Goal: Task Accomplishment & Management: Use online tool/utility

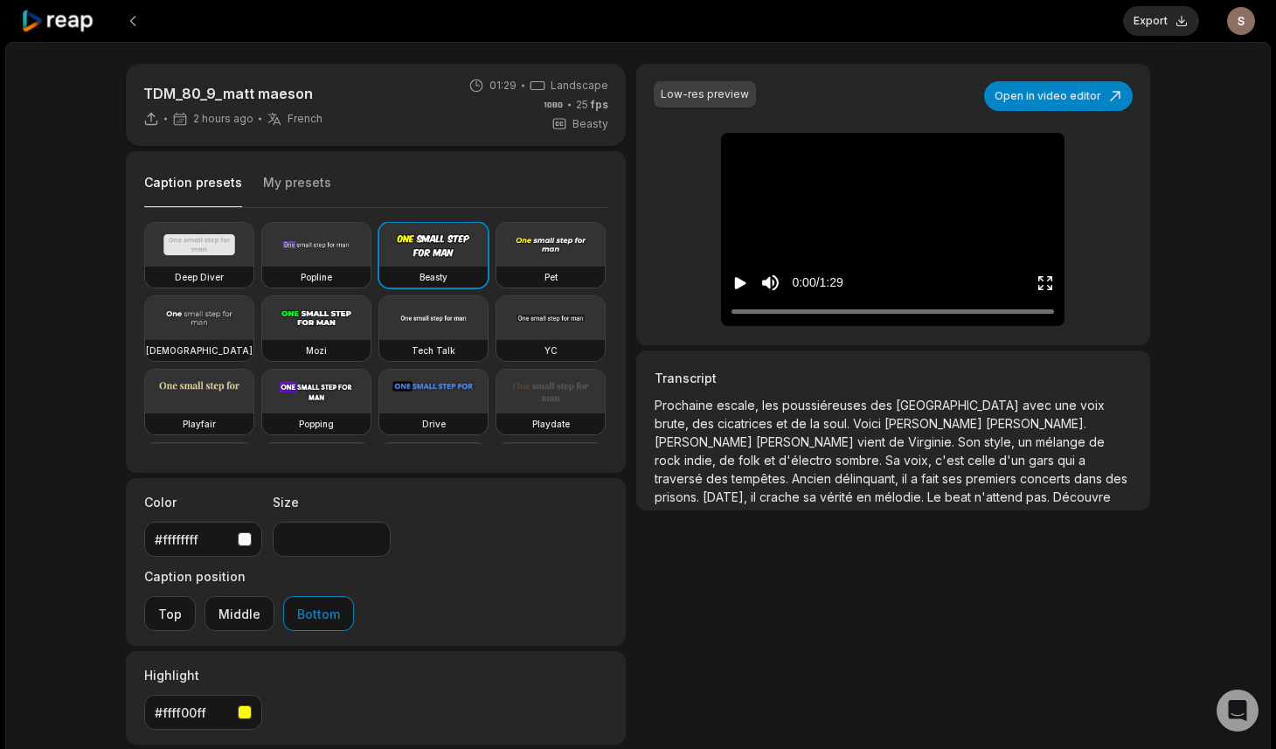
click at [738, 284] on icon "Play video" at bounding box center [740, 283] width 11 height 12
click at [738, 284] on icon "Pause video" at bounding box center [737, 283] width 3 height 12
click at [1059, 92] on button "Open in video editor" at bounding box center [1058, 96] width 149 height 30
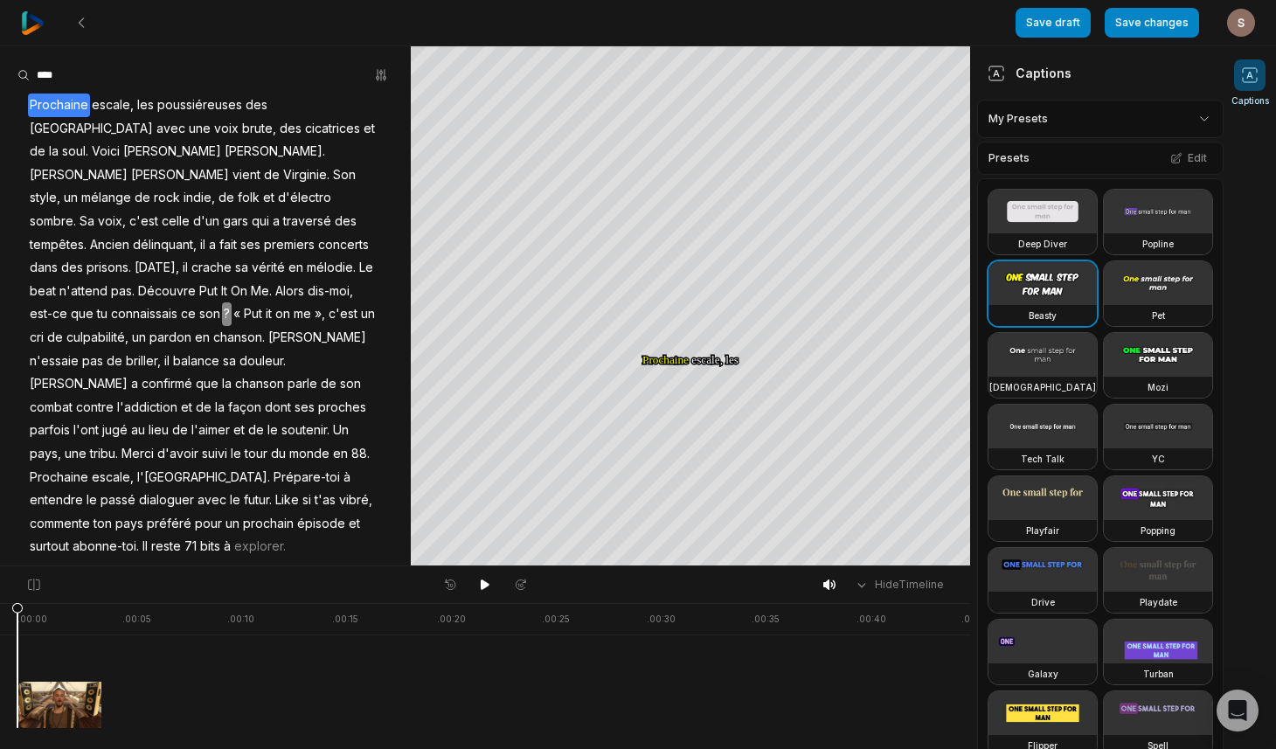
click at [1131, 114] on html "Save draft Save changes Open user menu Captions Your browser does not support m…" at bounding box center [638, 374] width 1276 height 749
click at [1017, 196] on div "shakr sub Open options" at bounding box center [1100, 198] width 238 height 34
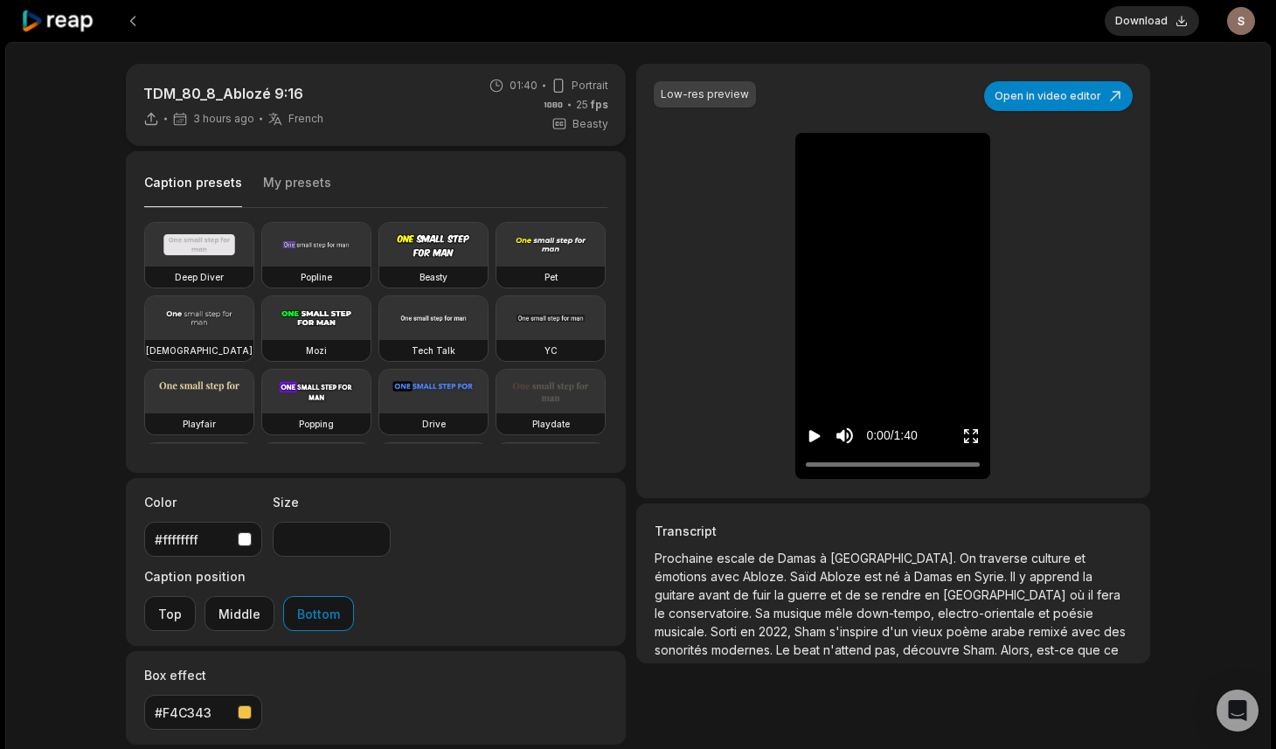
click at [813, 438] on icon "Play video" at bounding box center [814, 436] width 11 height 12
click at [877, 462] on div at bounding box center [893, 464] width 174 height 11
click at [896, 461] on div at bounding box center [893, 464] width 174 height 11
click at [816, 439] on icon "Pause video" at bounding box center [814, 435] width 17 height 17
click at [1062, 99] on button "Open in video editor" at bounding box center [1058, 96] width 149 height 30
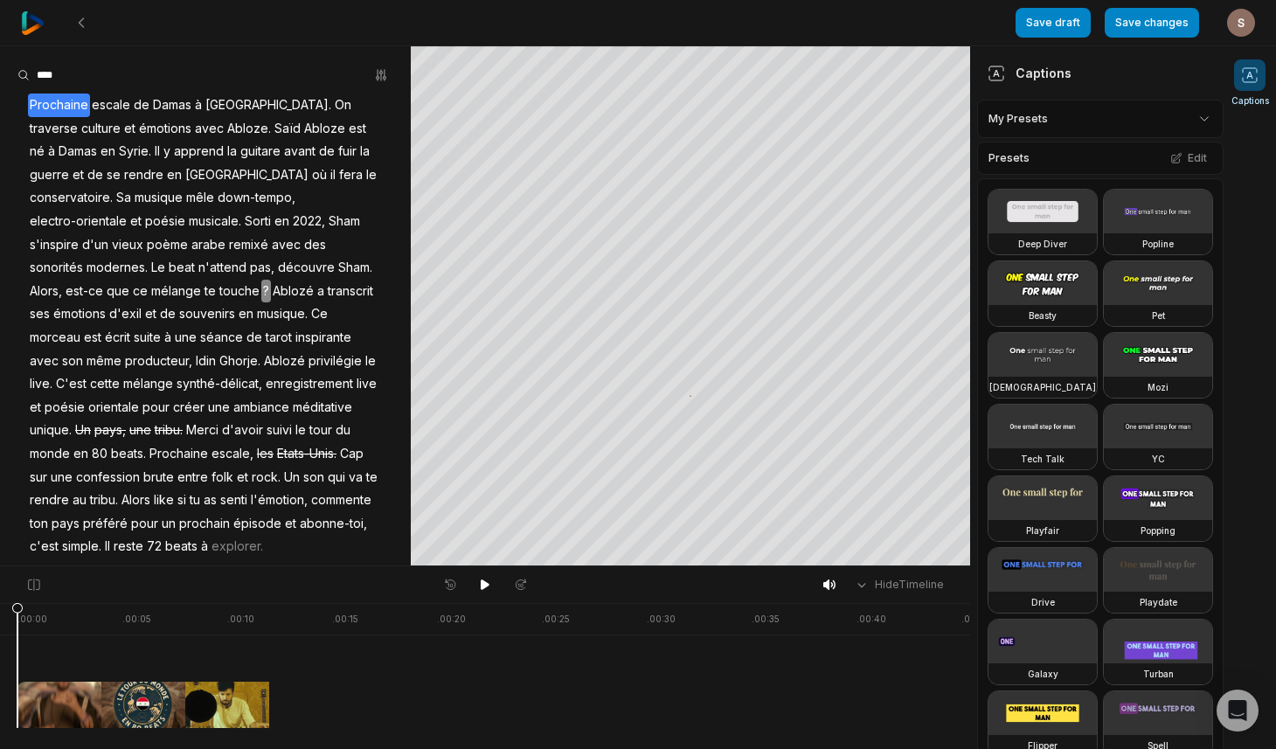
click at [262, 350] on span "Ghorje." at bounding box center [240, 362] width 45 height 24
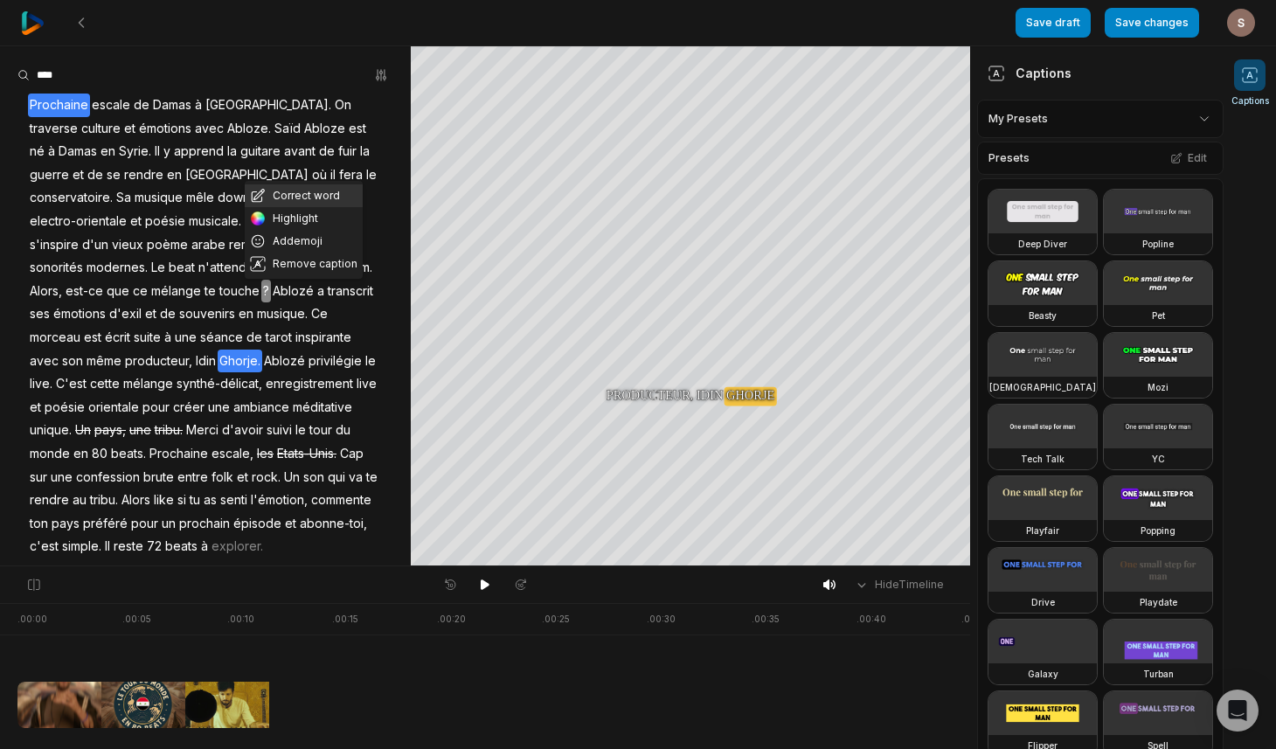
click at [299, 192] on button "Correct word" at bounding box center [304, 195] width 118 height 23
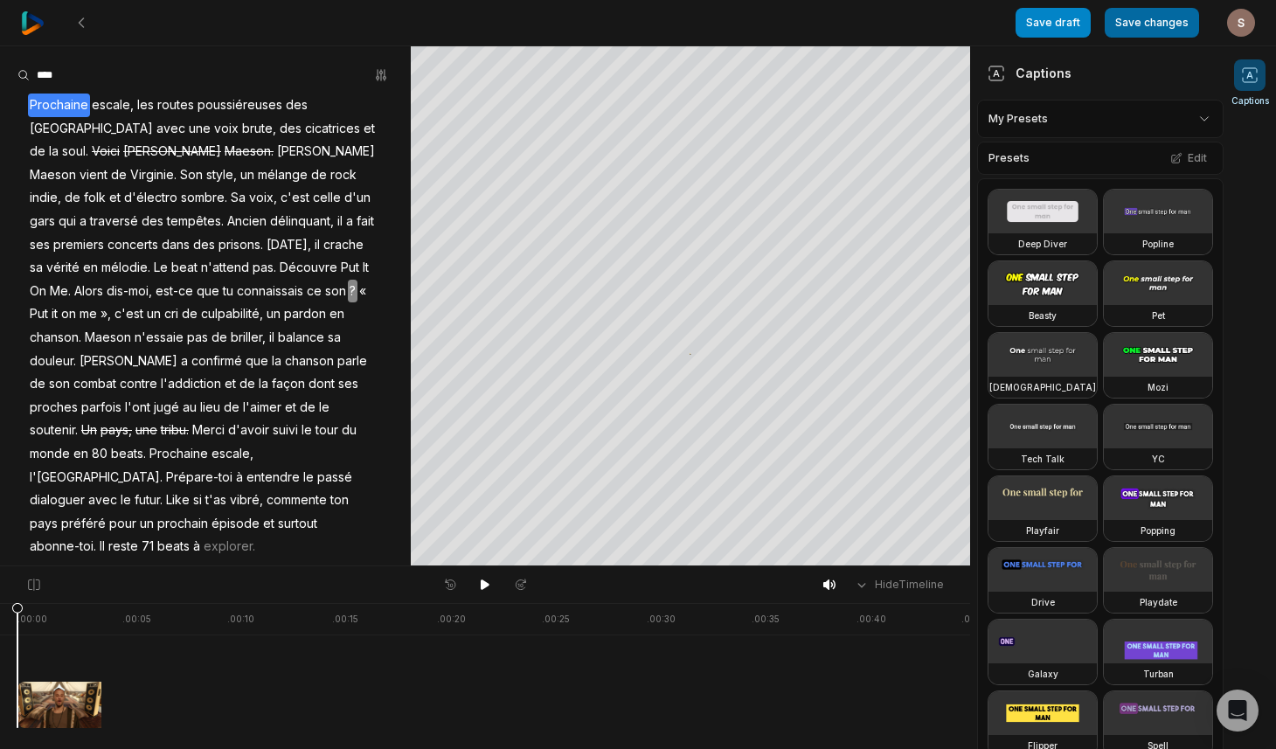
click at [1152, 33] on button "Save changes" at bounding box center [1151, 23] width 94 height 30
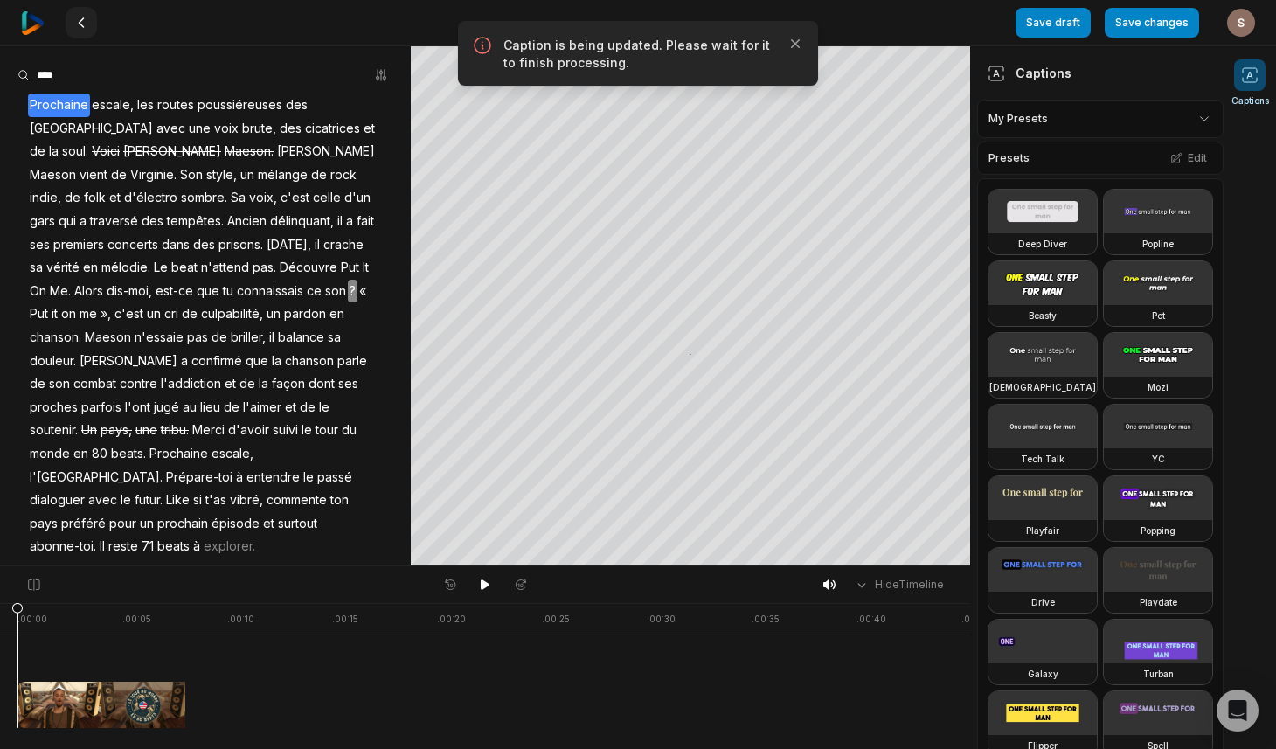
click at [85, 25] on icon at bounding box center [81, 23] width 14 height 14
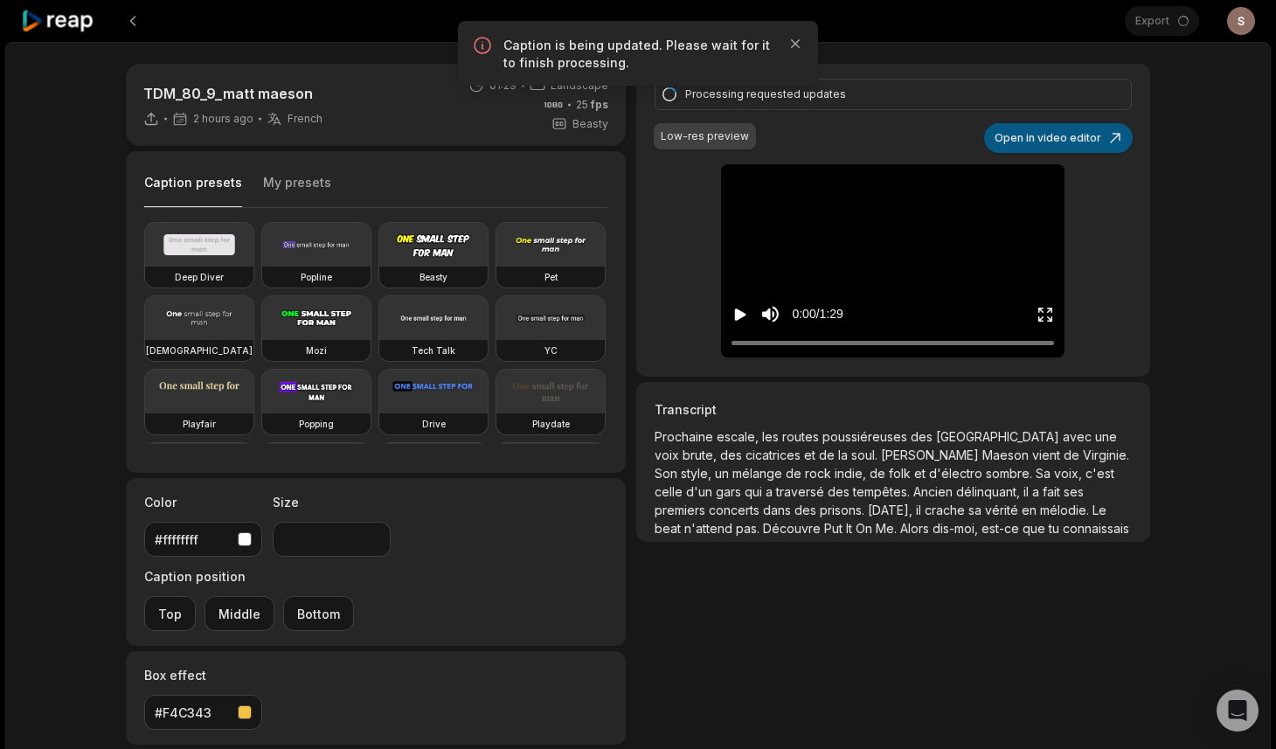
click at [1050, 140] on button "Open in video editor" at bounding box center [1058, 138] width 149 height 30
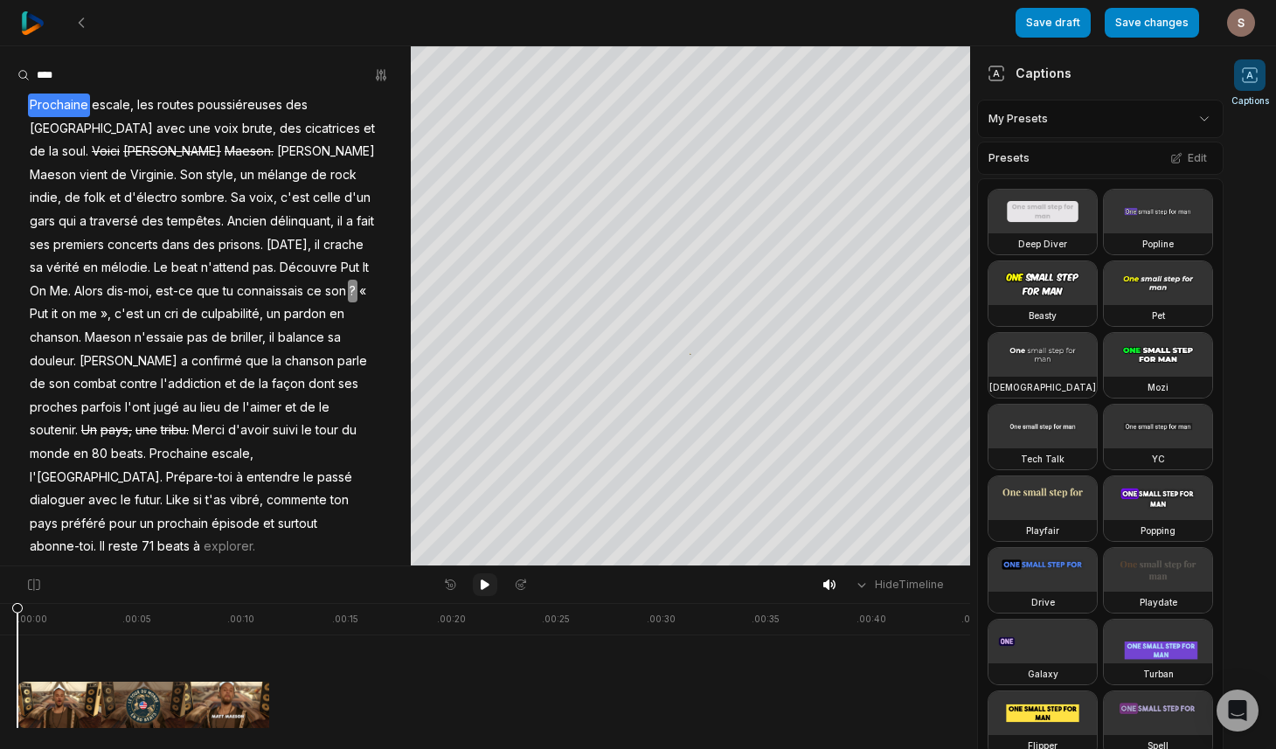
click at [483, 582] on icon at bounding box center [485, 584] width 9 height 10
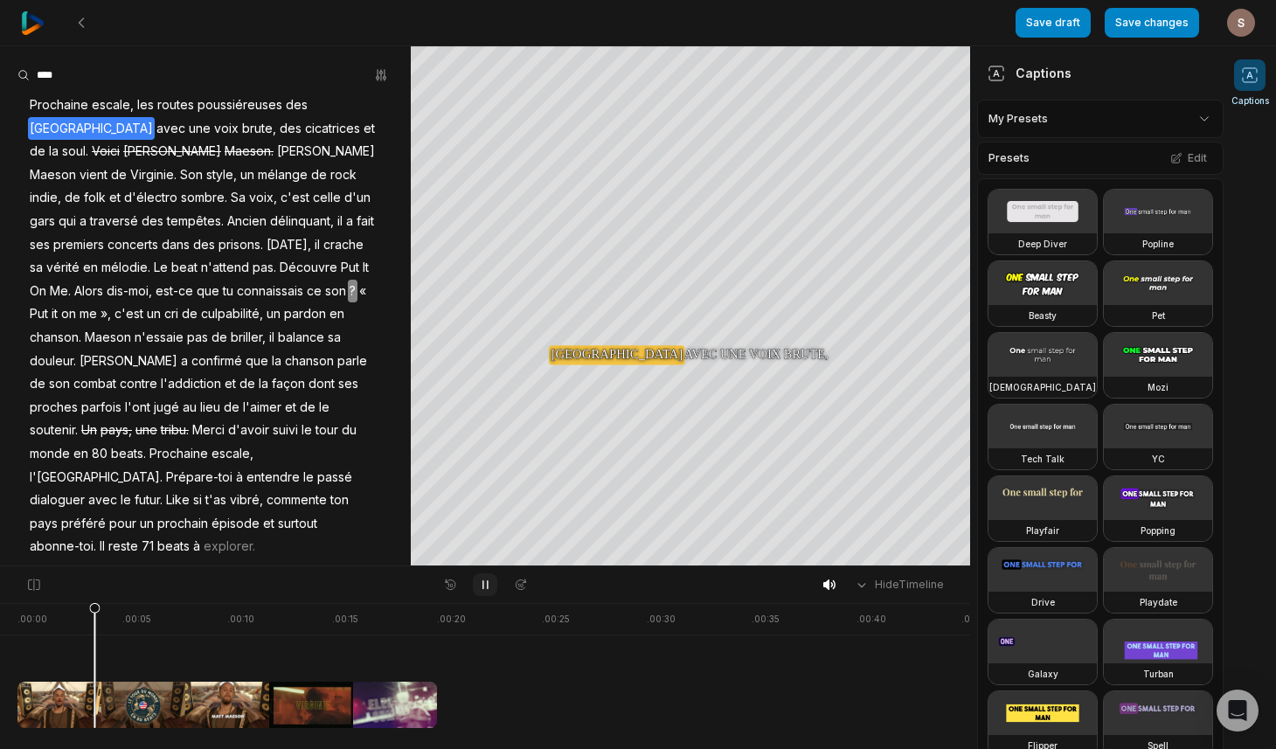
click at [483, 582] on icon at bounding box center [485, 585] width 14 height 14
click at [483, 582] on icon at bounding box center [485, 584] width 9 height 10
